Goal: Entertainment & Leisure: Consume media (video, audio)

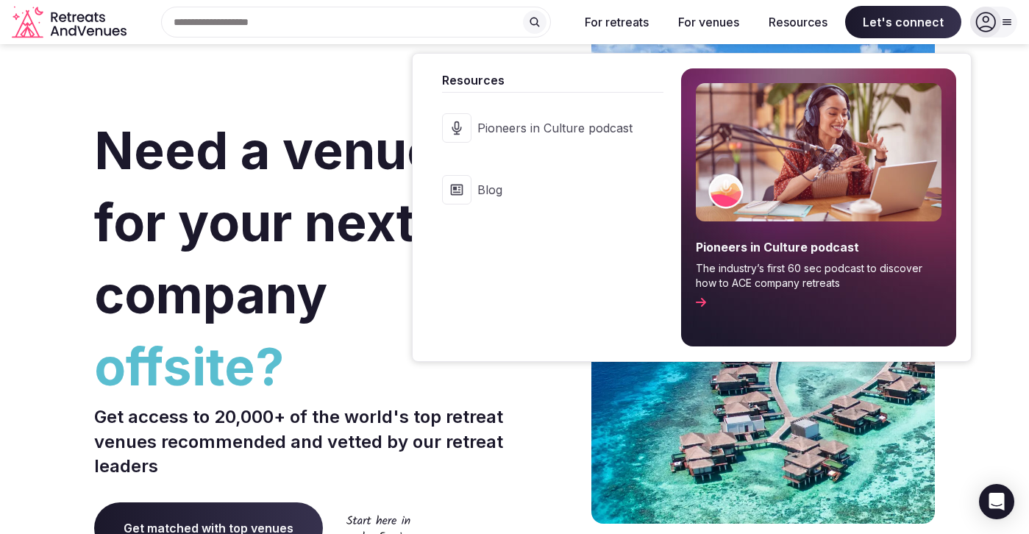
click at [499, 139] on link "Pioneers in Culture podcast" at bounding box center [545, 128] width 236 height 59
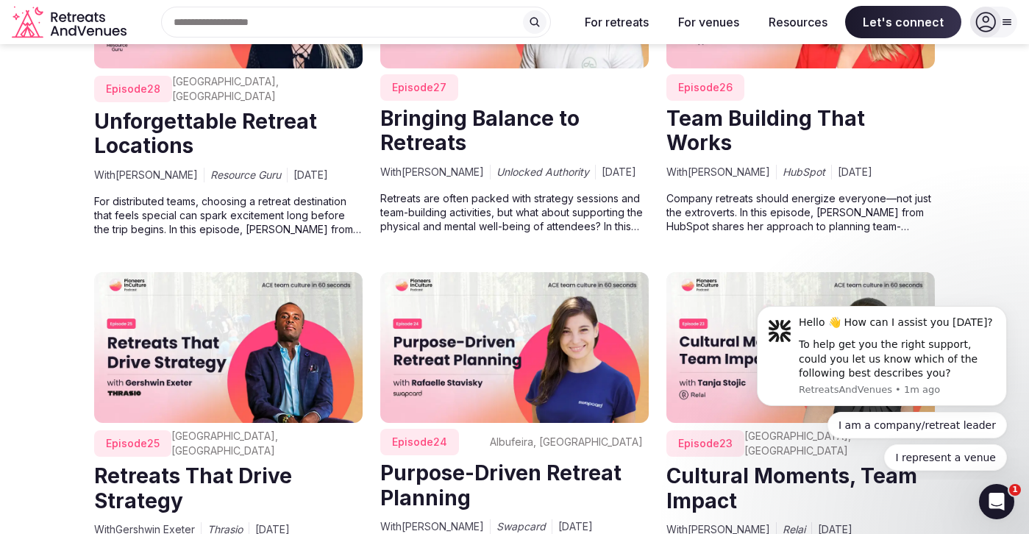
scroll to position [3043, 0]
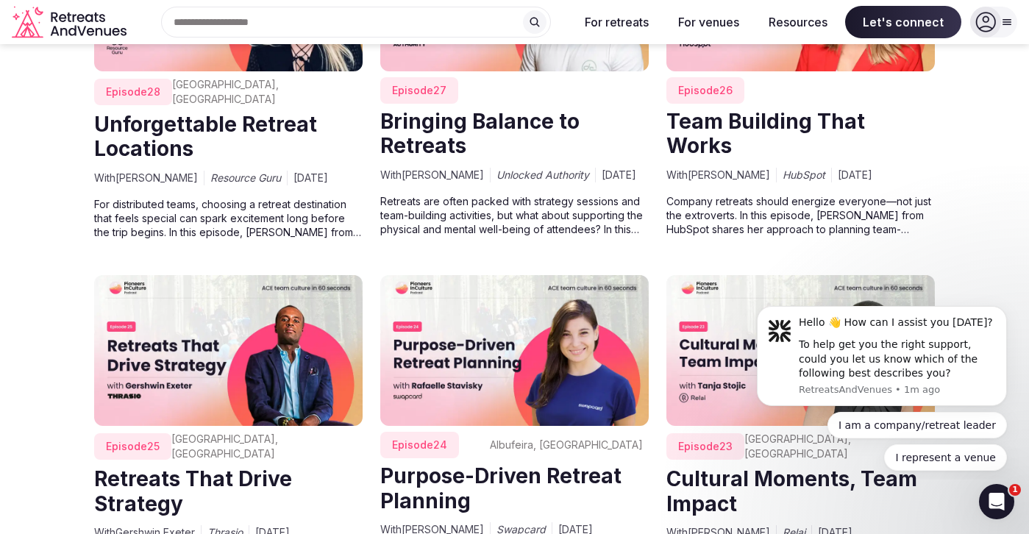
click at [804, 110] on link "Team Building That Works" at bounding box center [765, 134] width 199 height 50
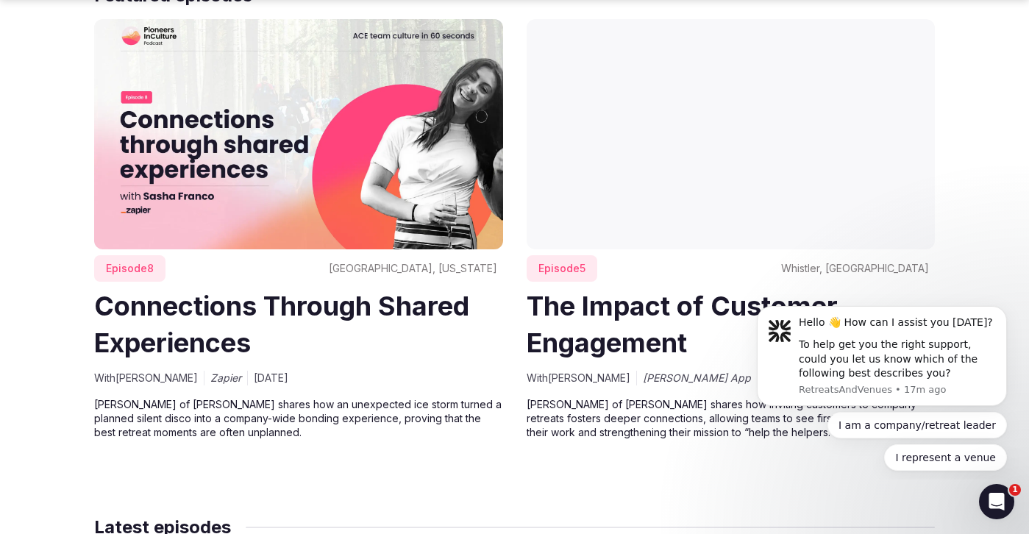
scroll to position [1029, 0]
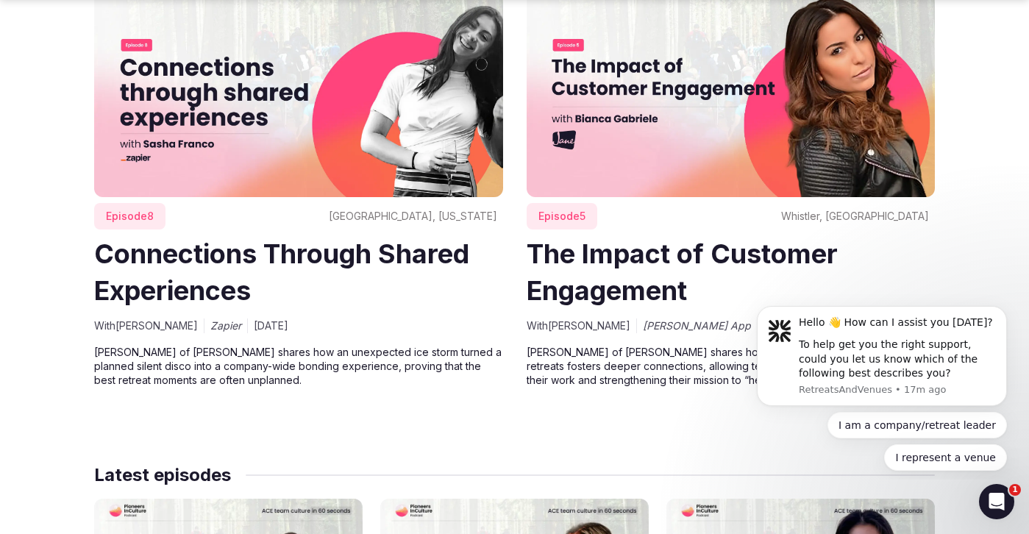
click at [227, 175] on img at bounding box center [298, 81] width 409 height 229
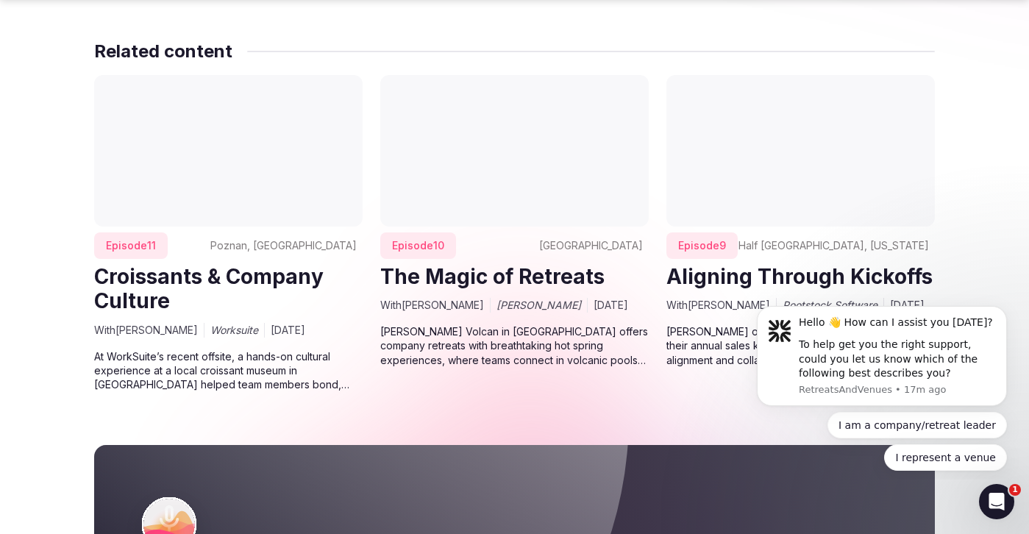
scroll to position [745, 0]
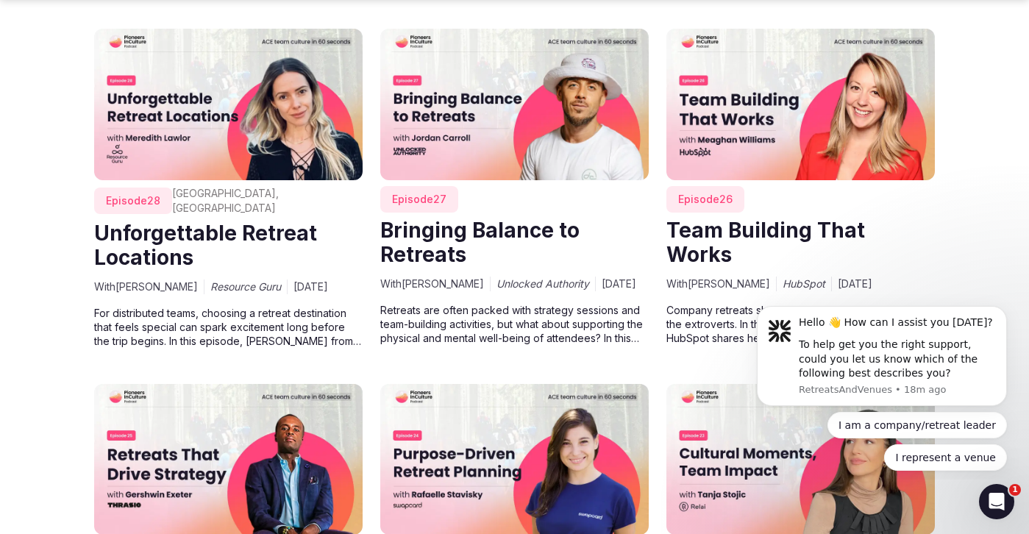
scroll to position [2942, 0]
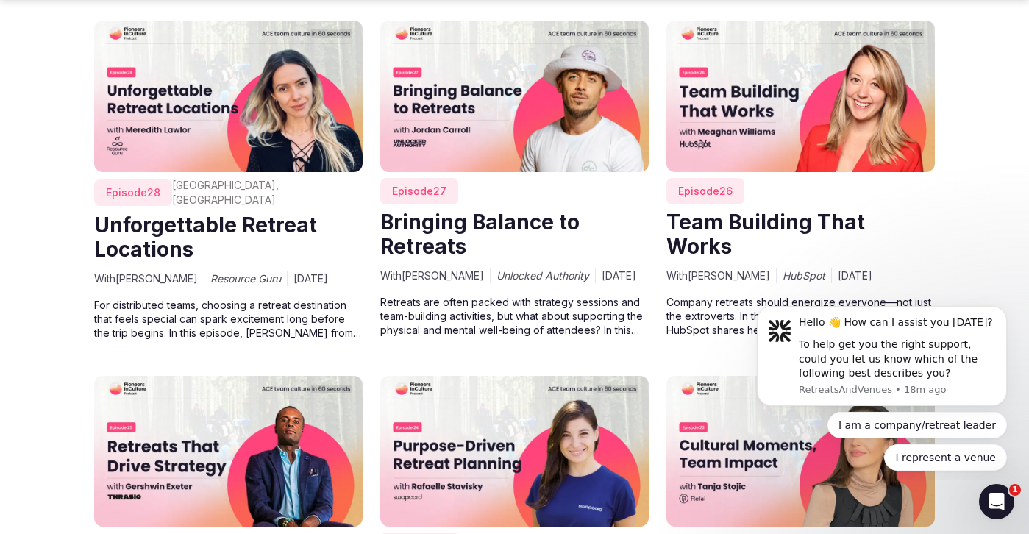
click at [726, 140] on img at bounding box center [800, 96] width 268 height 151
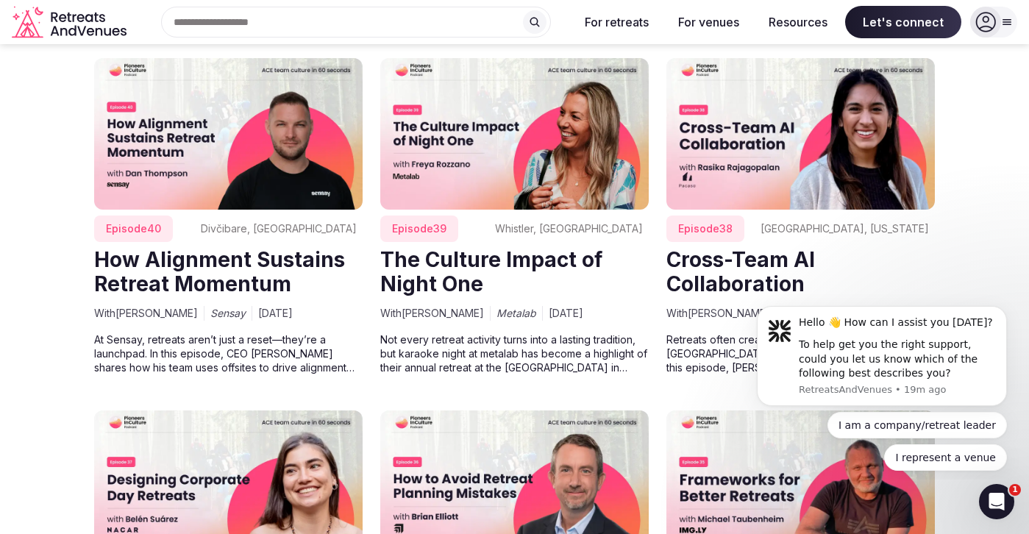
scroll to position [1446, 0]
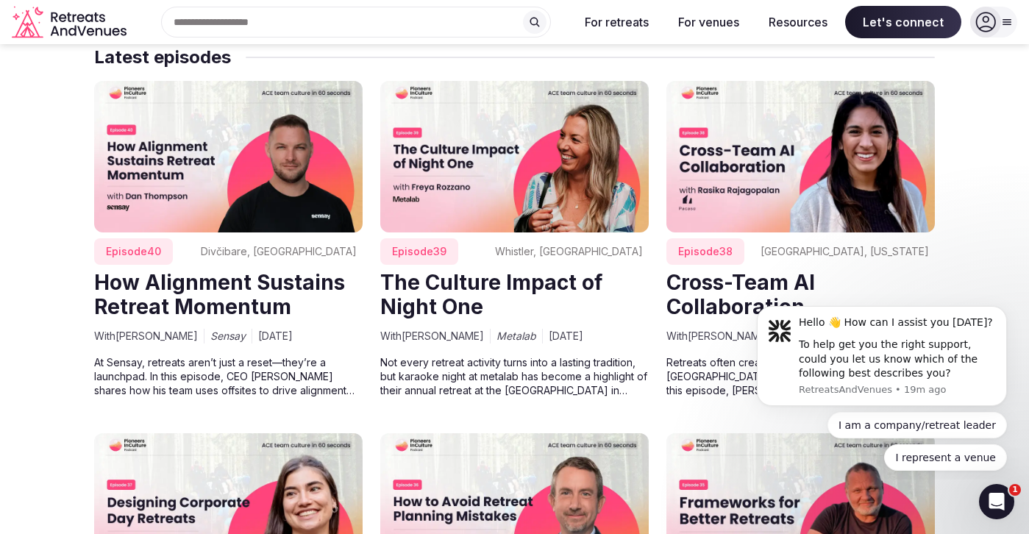
click at [449, 289] on link "The Culture Impact of Night One" at bounding box center [491, 295] width 222 height 50
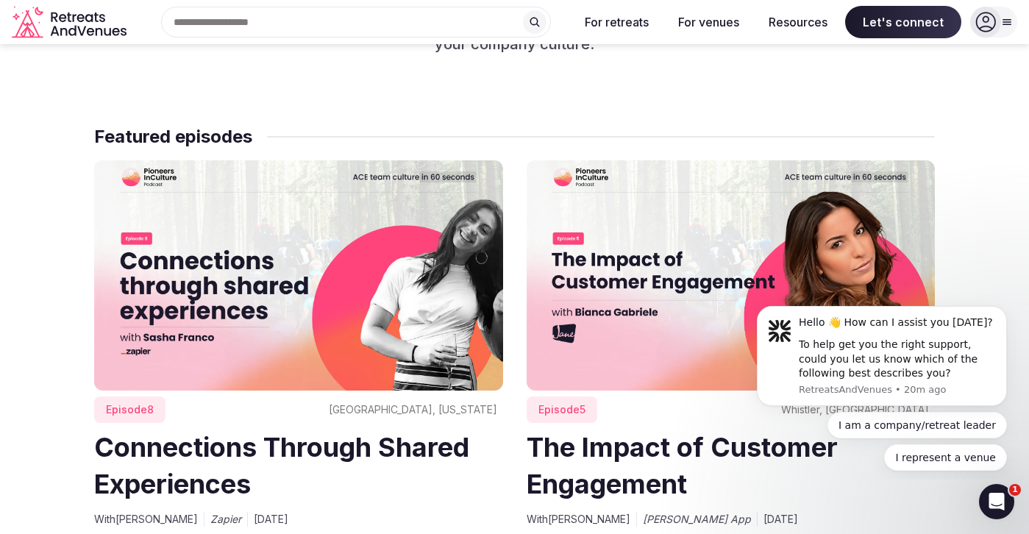
scroll to position [818, 0]
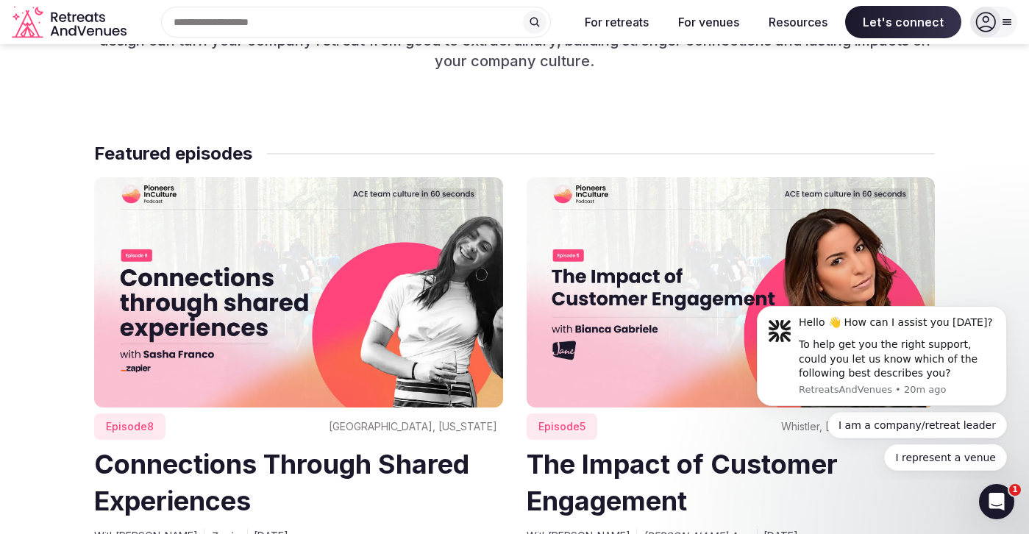
click at [235, 464] on link "Connections Through Shared Experiences" at bounding box center [281, 482] width 375 height 69
